Goal: Find contact information: Find contact information

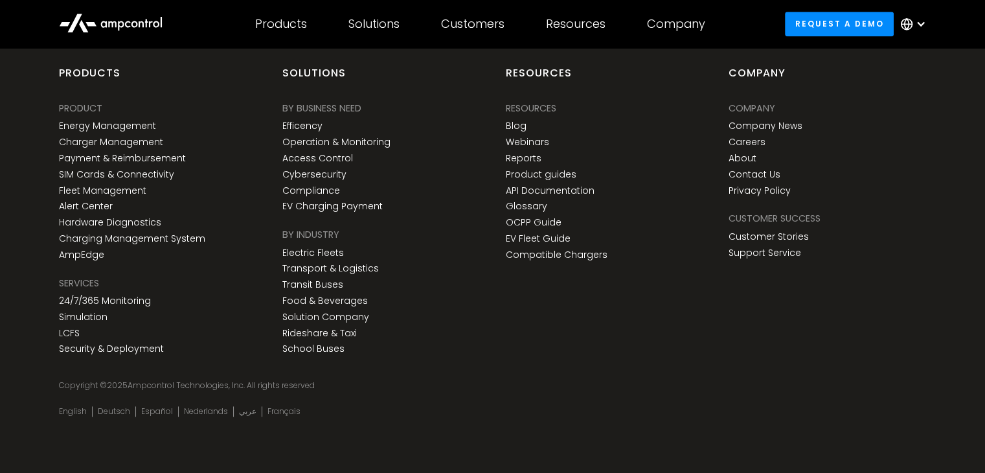
scroll to position [1599, 0]
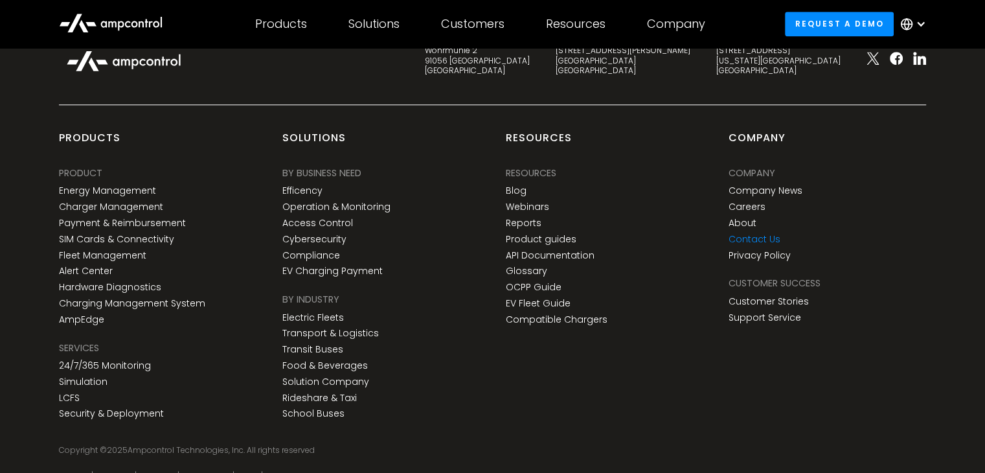
click at [751, 236] on link "Contact Us" at bounding box center [754, 239] width 52 height 11
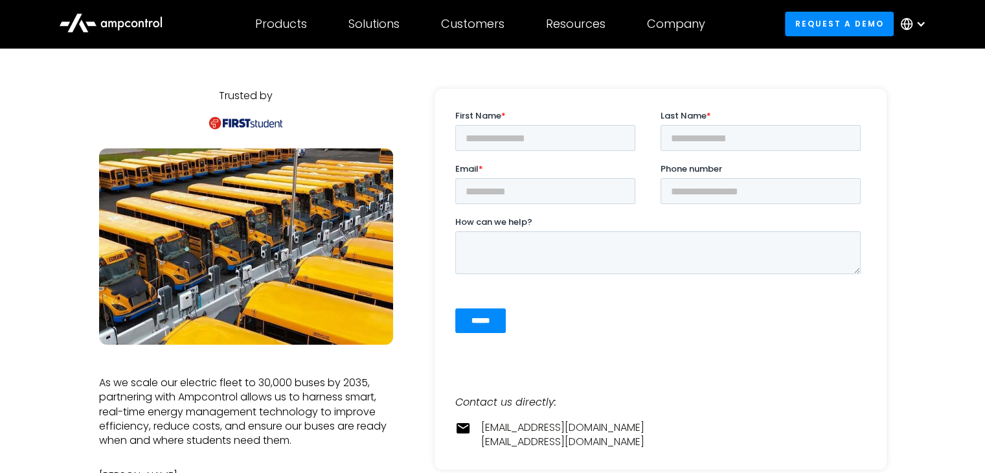
scroll to position [194, 0]
